Goal: Information Seeking & Learning: Understand process/instructions

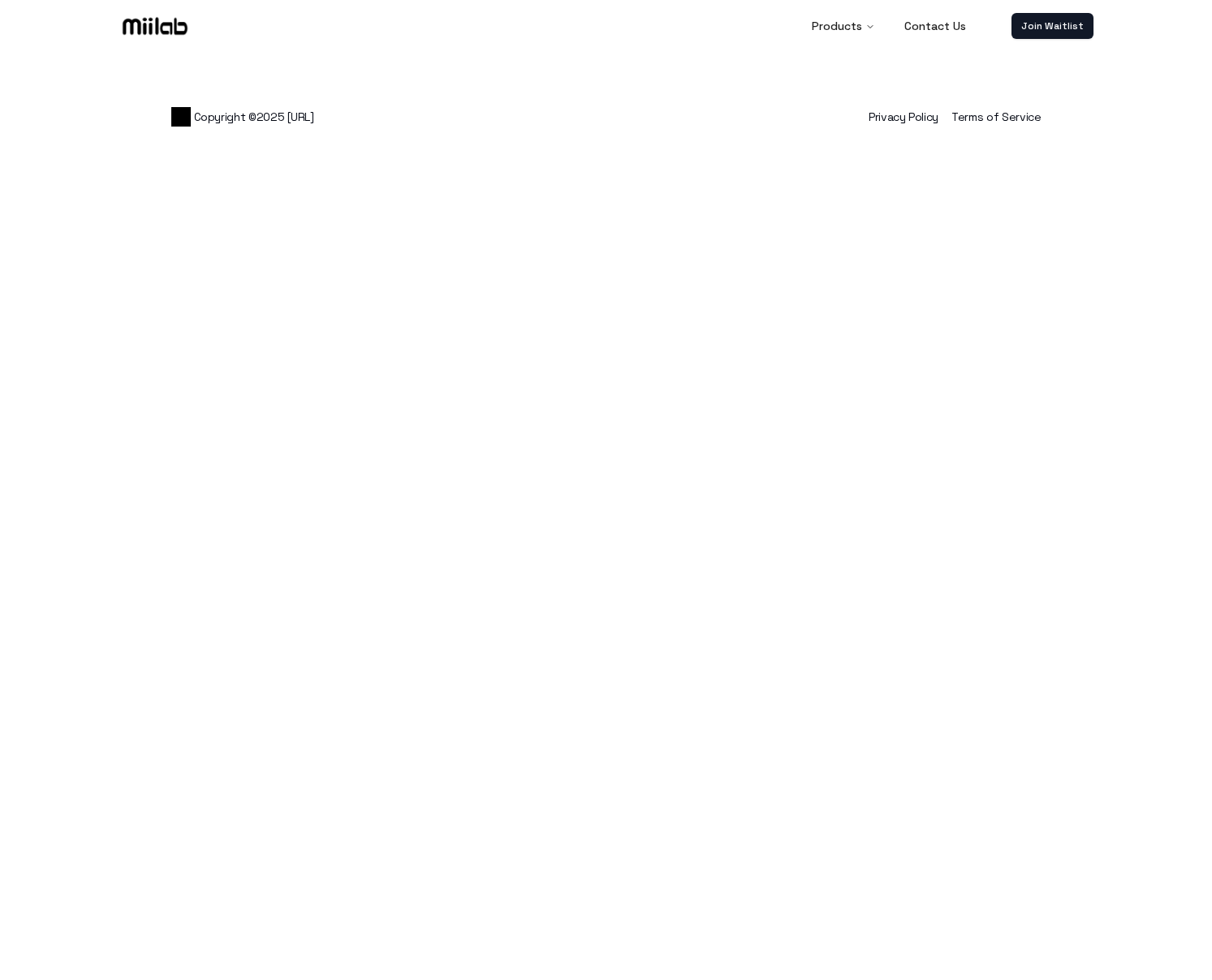
drag, startPoint x: 351, startPoint y: 95, endPoint x: 503, endPoint y: 90, distance: 152.1
click at [503, 90] on div "Copyright © 2025 Miiflow.ai Privacy Policy Terms of Service" at bounding box center [606, 93] width 935 height 90
drag, startPoint x: 412, startPoint y: 102, endPoint x: 605, endPoint y: 101, distance: 193.0
click at [605, 101] on div "Copyright © 2025 Miiflow.ai Privacy Policy Terms of Service" at bounding box center [606, 117] width 870 height 32
click at [414, 67] on div "Copyright © 2025 Miiflow.ai Privacy Policy Terms of Service" at bounding box center [606, 93] width 935 height 90
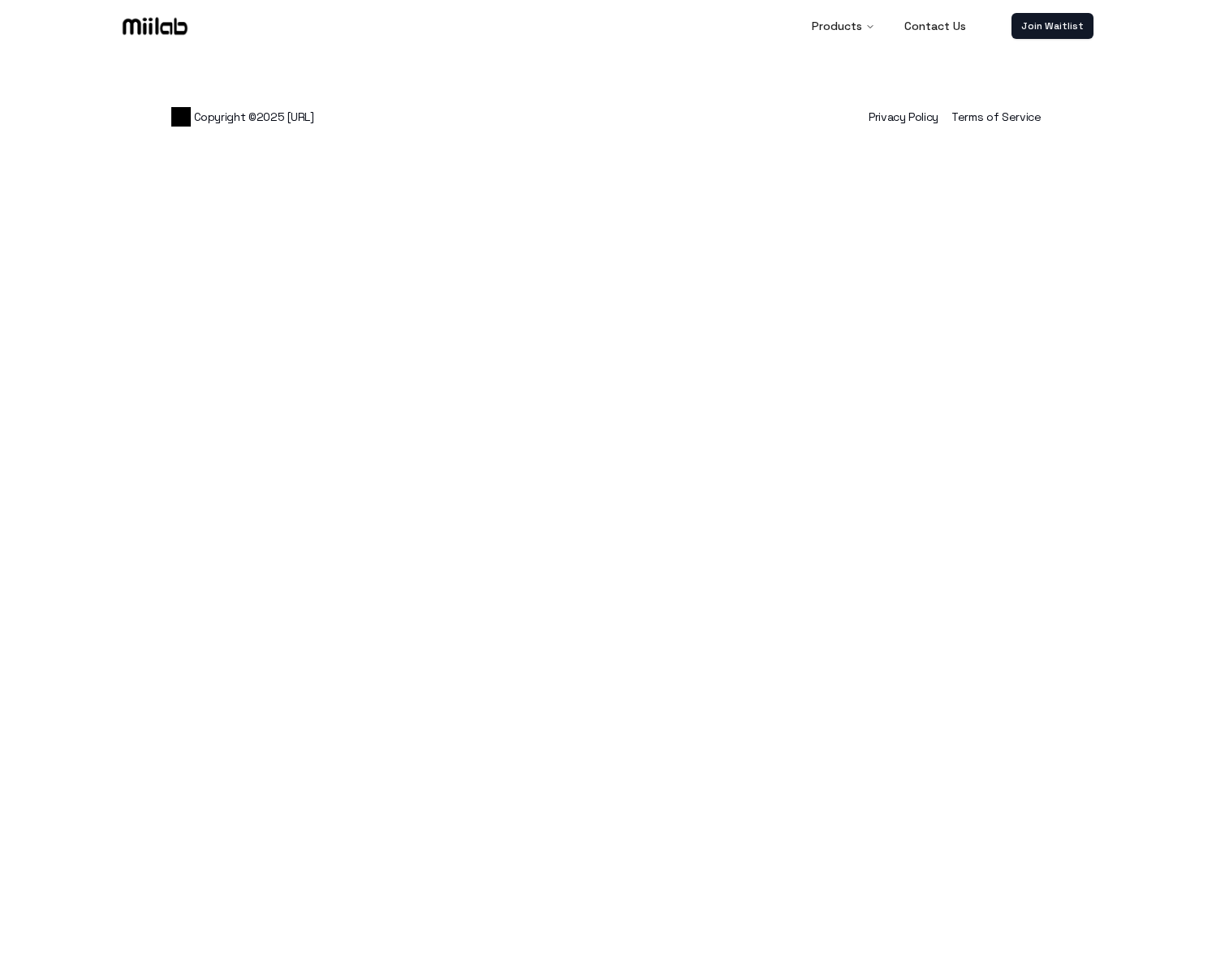
drag, startPoint x: 327, startPoint y: 71, endPoint x: 446, endPoint y: 71, distance: 119.0
click at [442, 72] on div "Copyright © 2025 Miiflow.ai Privacy Policy Terms of Service" at bounding box center [606, 93] width 935 height 90
click at [441, 71] on div "Copyright © 2025 Miiflow.ai Privacy Policy Terms of Service" at bounding box center [606, 93] width 935 height 90
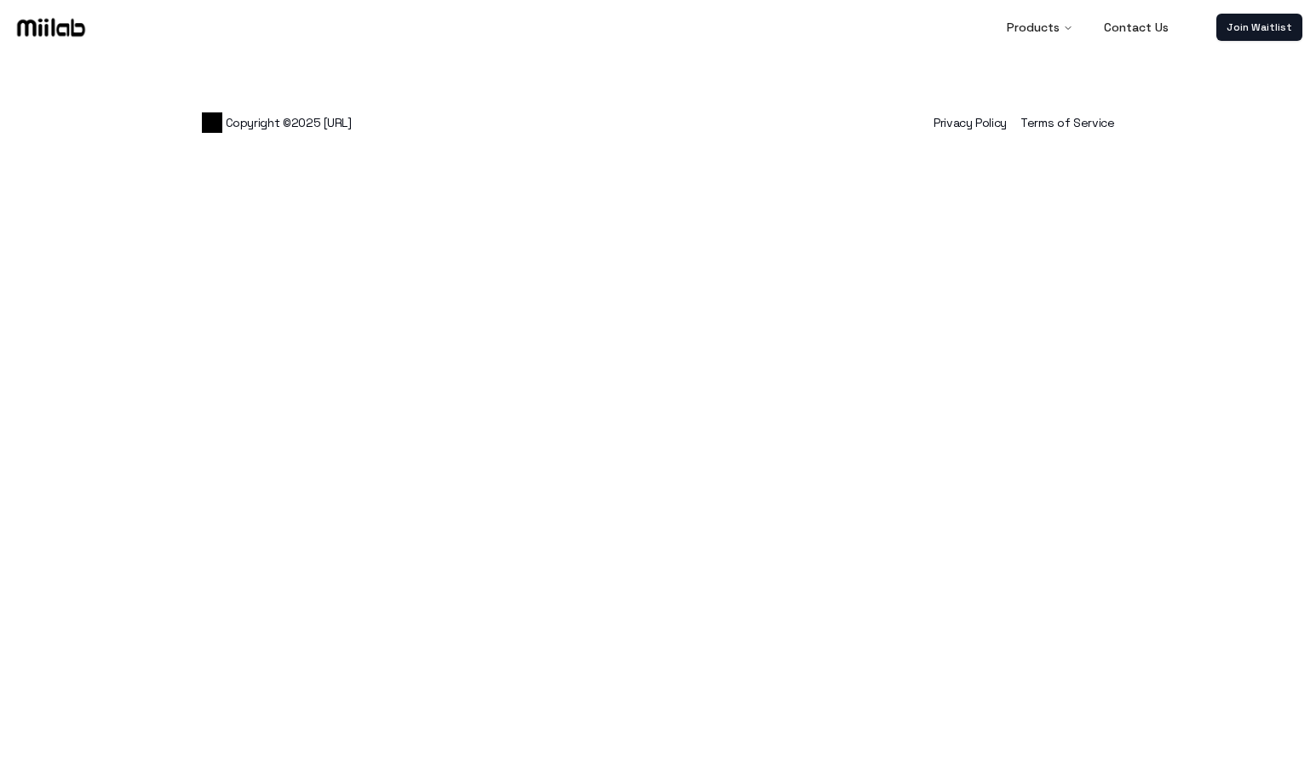
click at [405, 445] on body "Products Contact Us Join Waitlist Copyright © 2025 Miiflow.ai Privacy Policy Te…" at bounding box center [658, 384] width 1316 height 769
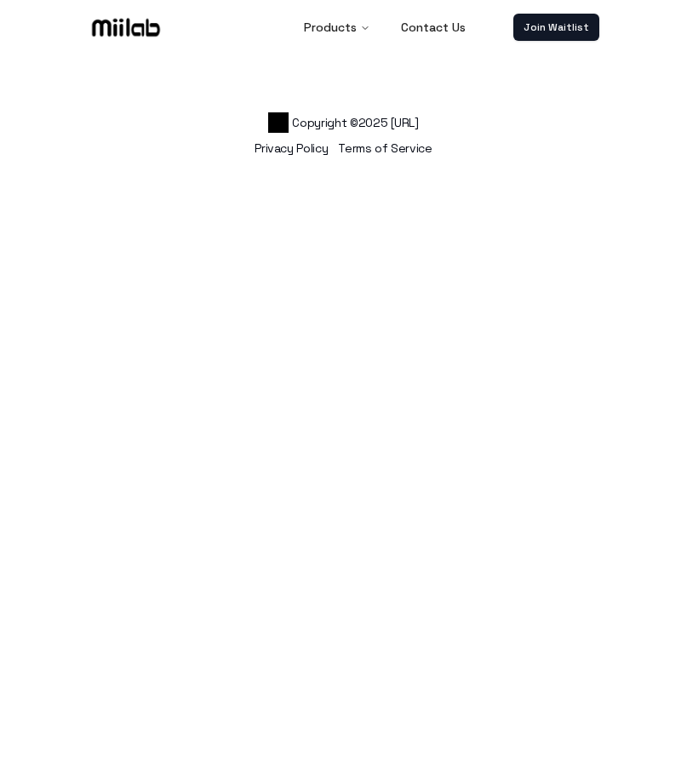
click at [284, 147] on link "Privacy Policy" at bounding box center [291, 148] width 73 height 15
click at [384, 144] on link "Terms of Service" at bounding box center [385, 148] width 94 height 15
click at [383, 371] on body "Products Contact Us Join Waitlist Copyright © 2025 Miiflow.ai Privacy Policy Te…" at bounding box center [343, 386] width 687 height 773
